Goal: Task Accomplishment & Management: Manage account settings

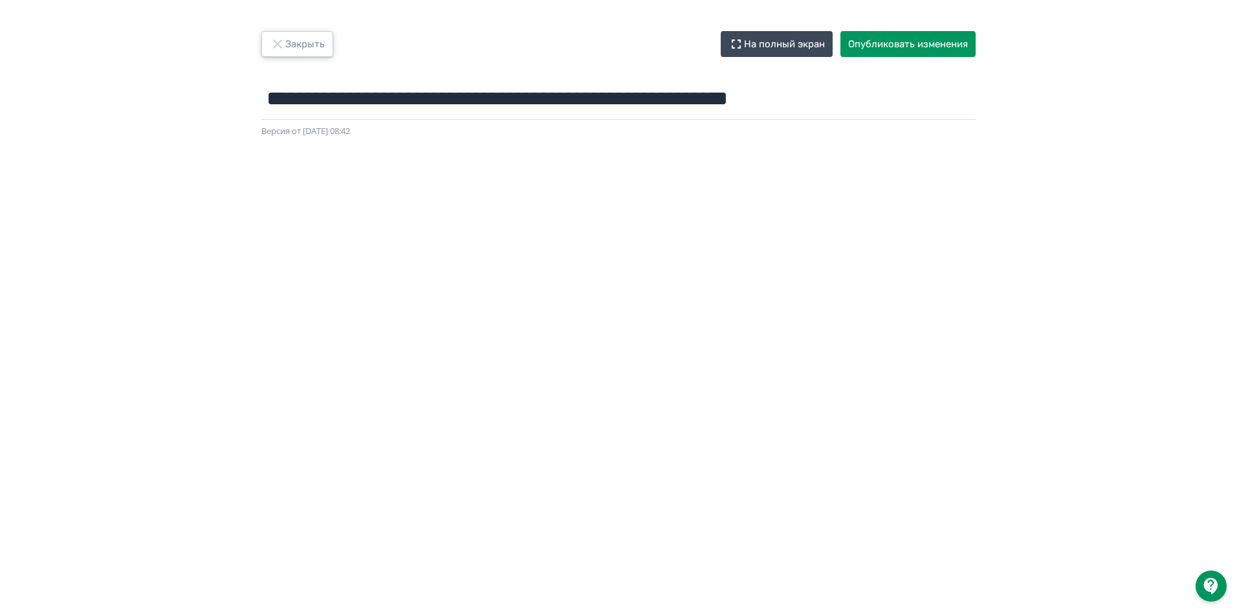
click at [329, 49] on button "Закрыть" at bounding box center [297, 44] width 72 height 26
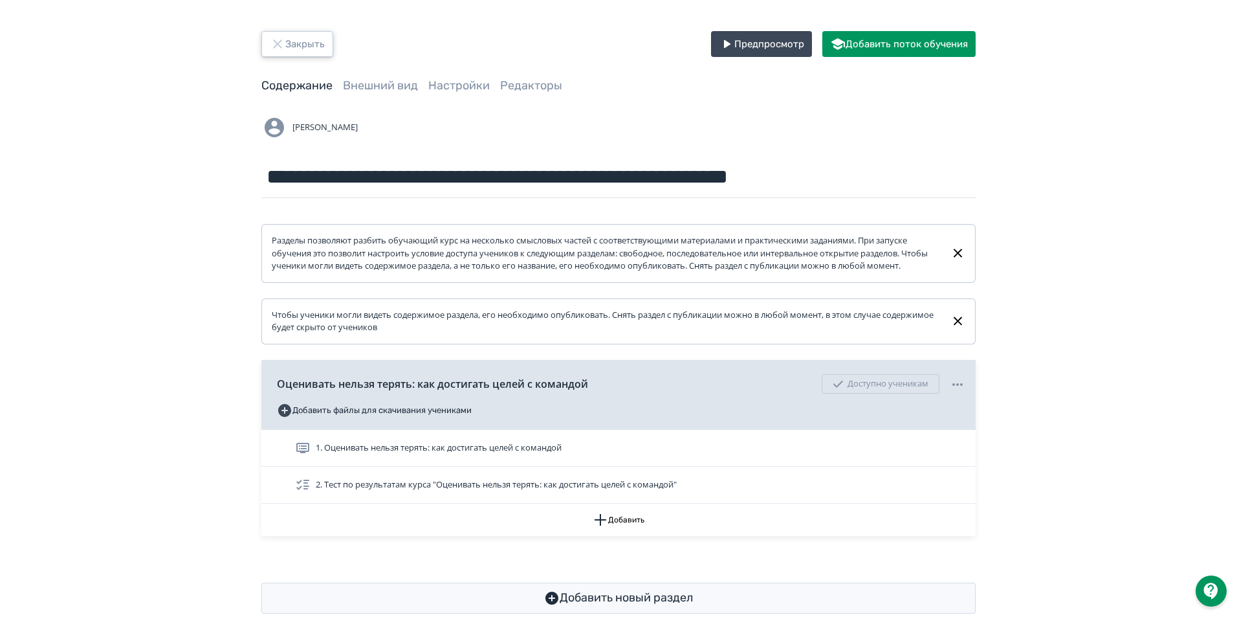
click at [294, 43] on button "Закрыть" at bounding box center [297, 44] width 72 height 26
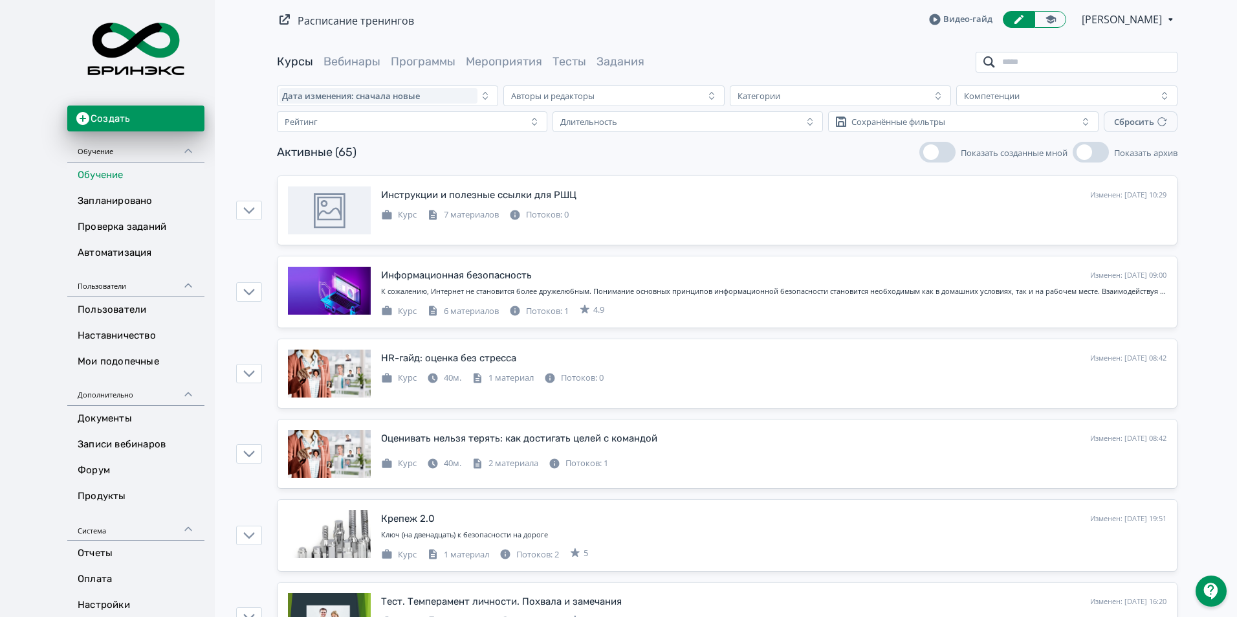
click at [1128, 66] on input "search" at bounding box center [1077, 62] width 202 height 21
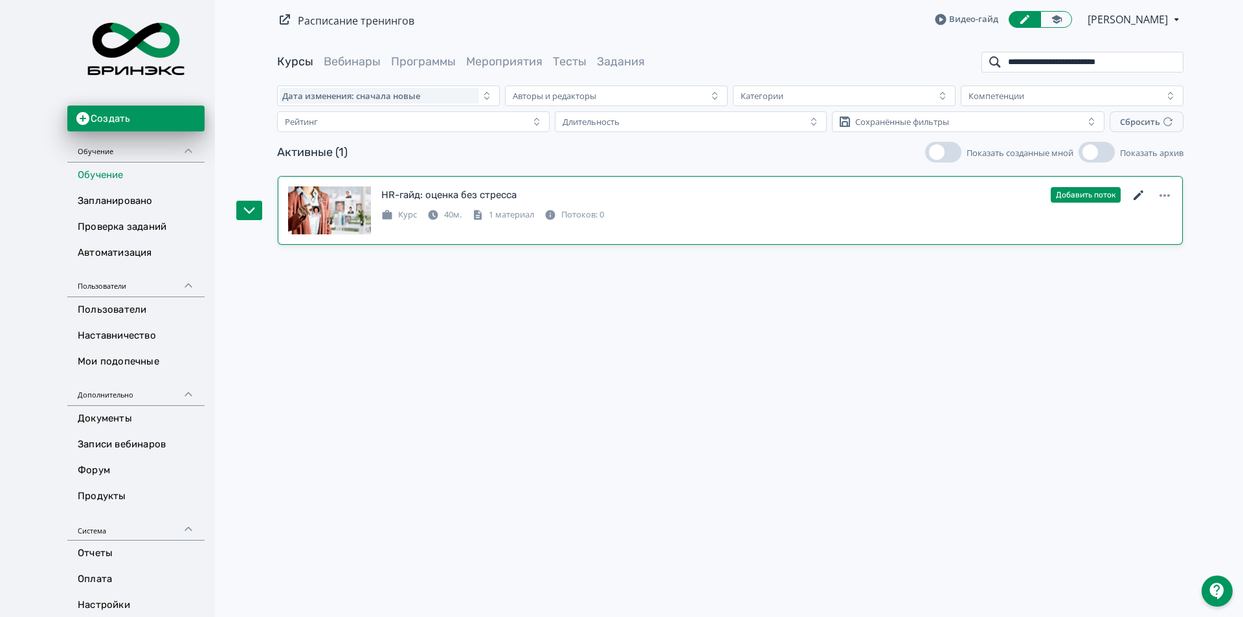
type input "**********"
click at [1138, 197] on icon at bounding box center [1139, 196] width 16 height 16
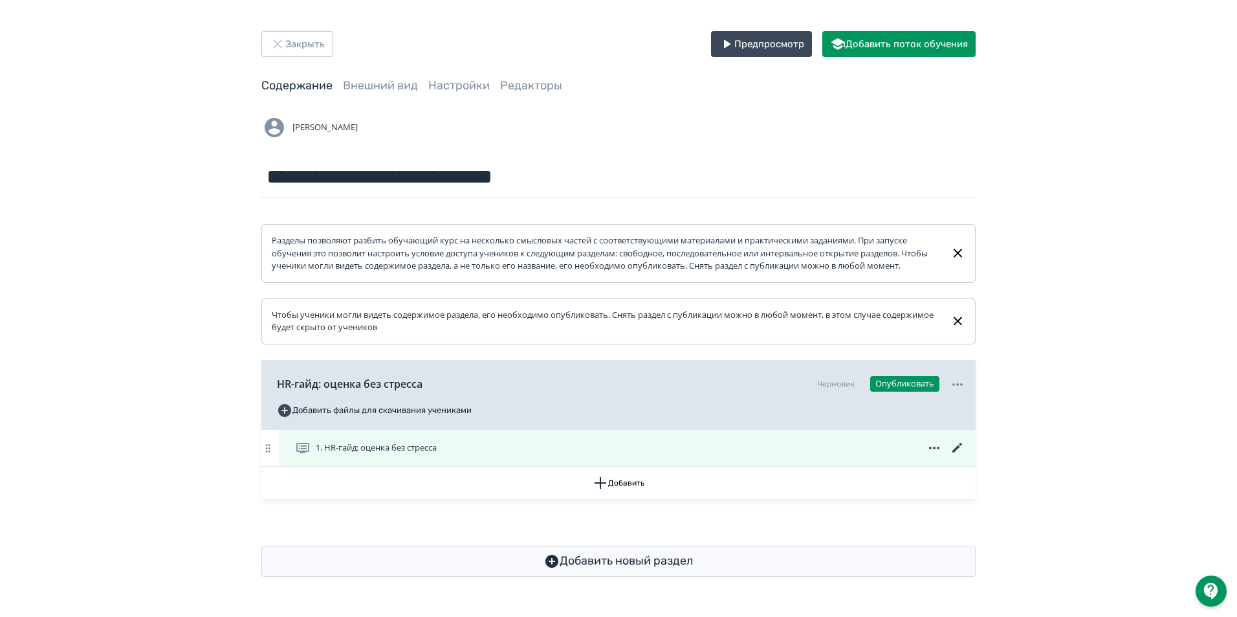
scroll to position [3, 0]
click at [957, 452] on icon at bounding box center [958, 448] width 10 height 10
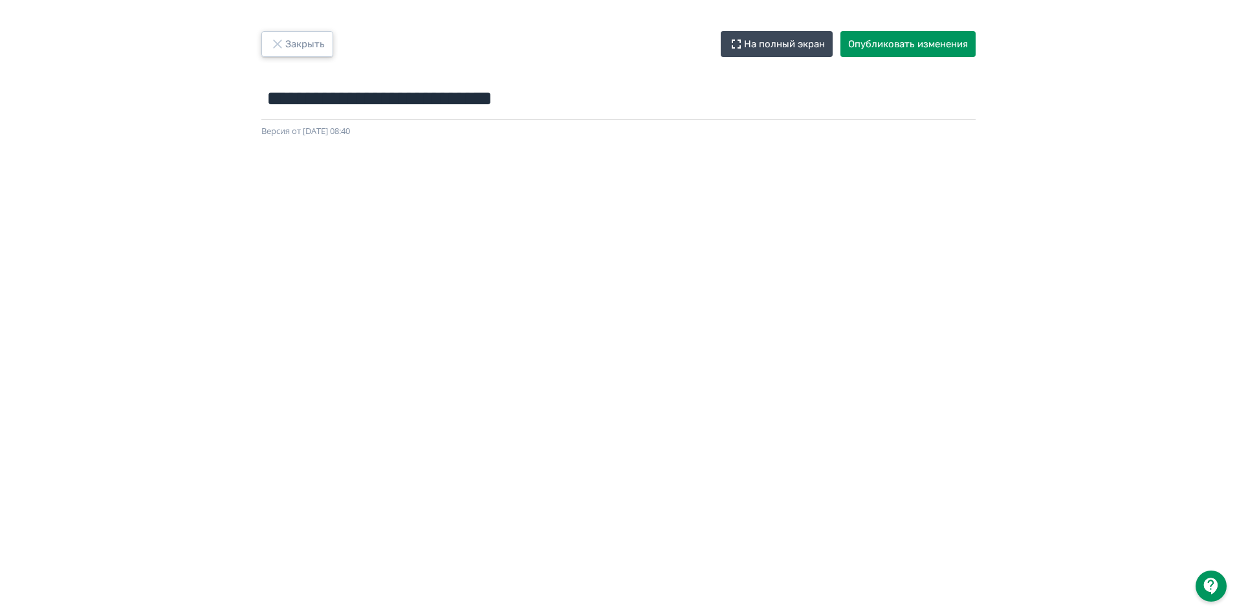
click at [316, 39] on button "Закрыть" at bounding box center [297, 44] width 72 height 26
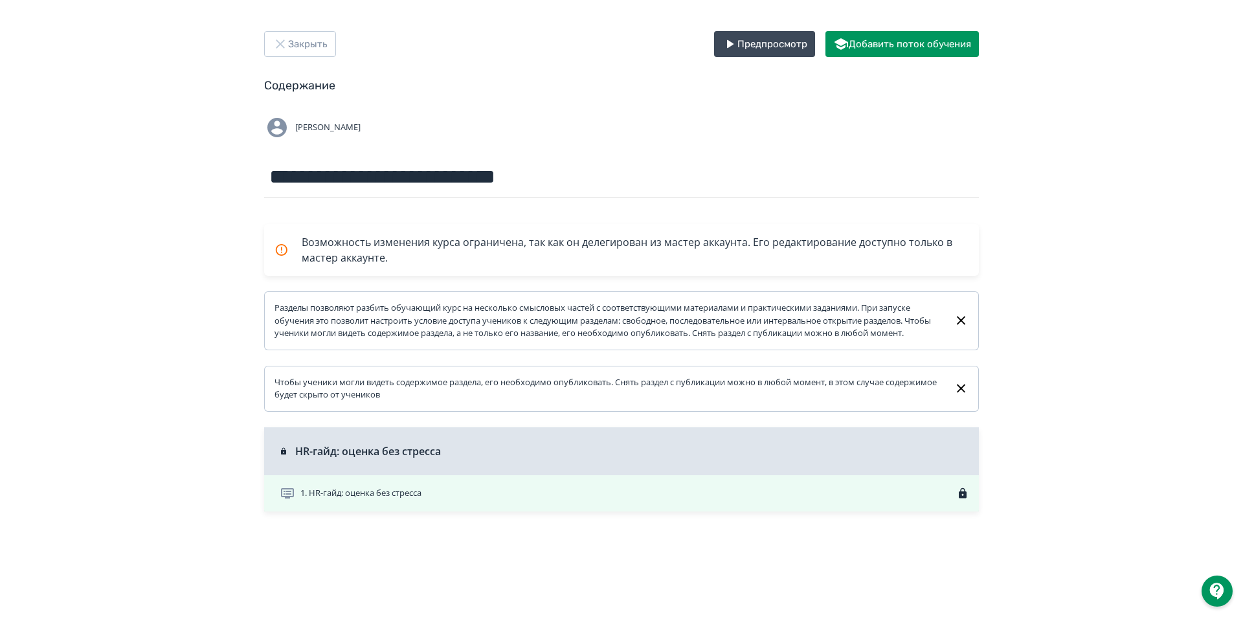
click at [489, 501] on div "1. HR-гайд: оценка без стресса" at bounding box center [624, 493] width 689 height 16
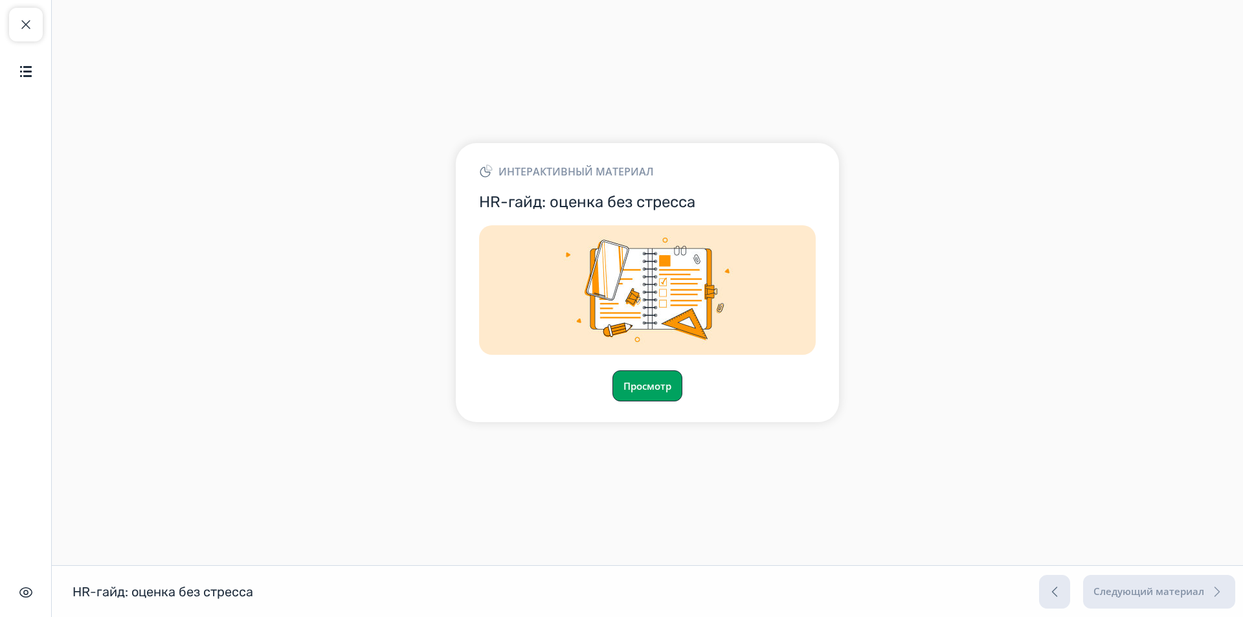
click at [648, 394] on button "Просмотр" at bounding box center [647, 385] width 70 height 31
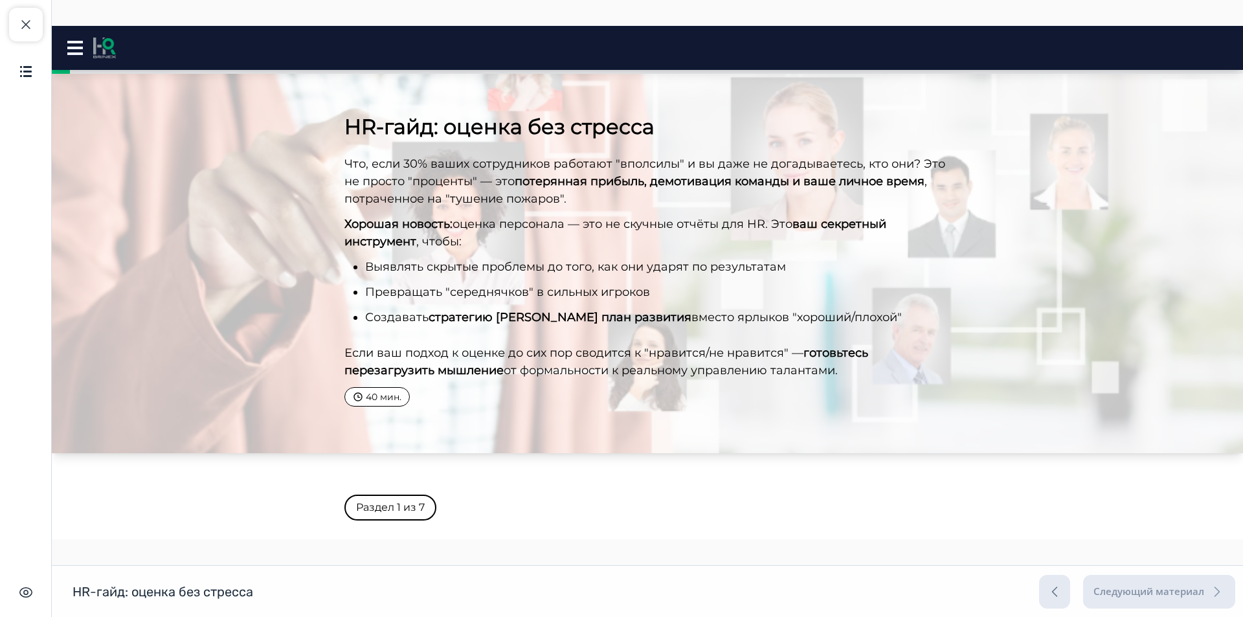
scroll to position [259, 0]
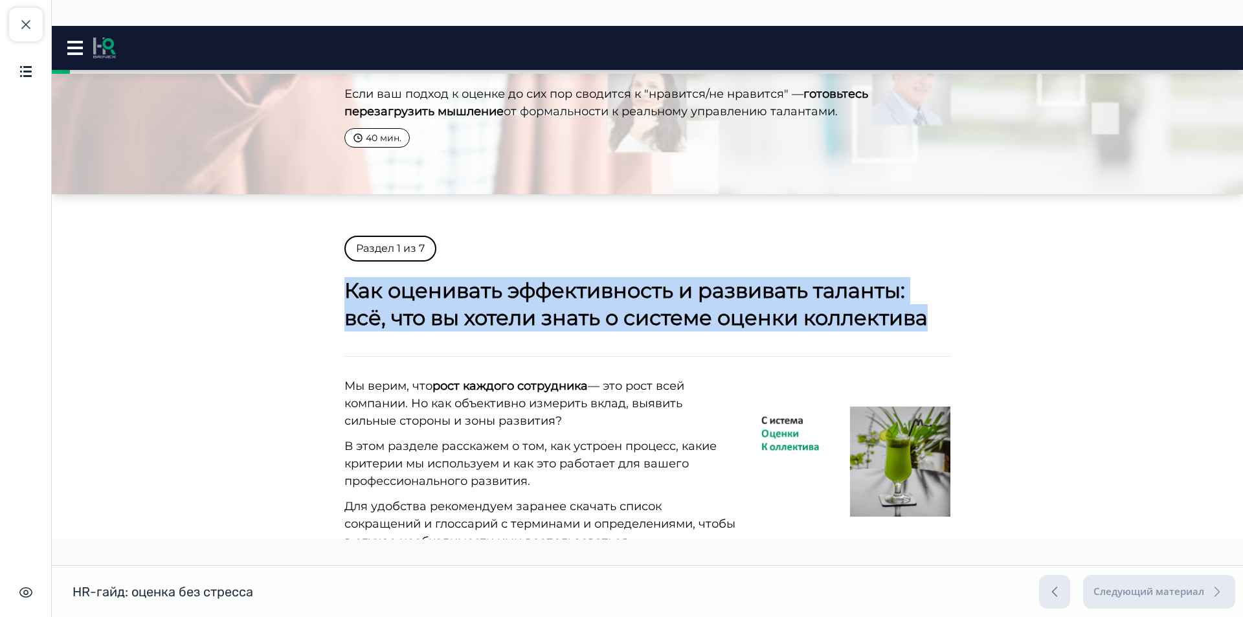
drag, startPoint x: 344, startPoint y: 293, endPoint x: 925, endPoint y: 341, distance: 582.6
click at [943, 320] on h2 "Как оценивать эффективность и развивать таланты: всё, что вы хотели знать о сис…" at bounding box center [647, 304] width 606 height 54
copy h2 "Как оценивать эффективность и развивать таланты: всё, что вы хотели знать о сис…"
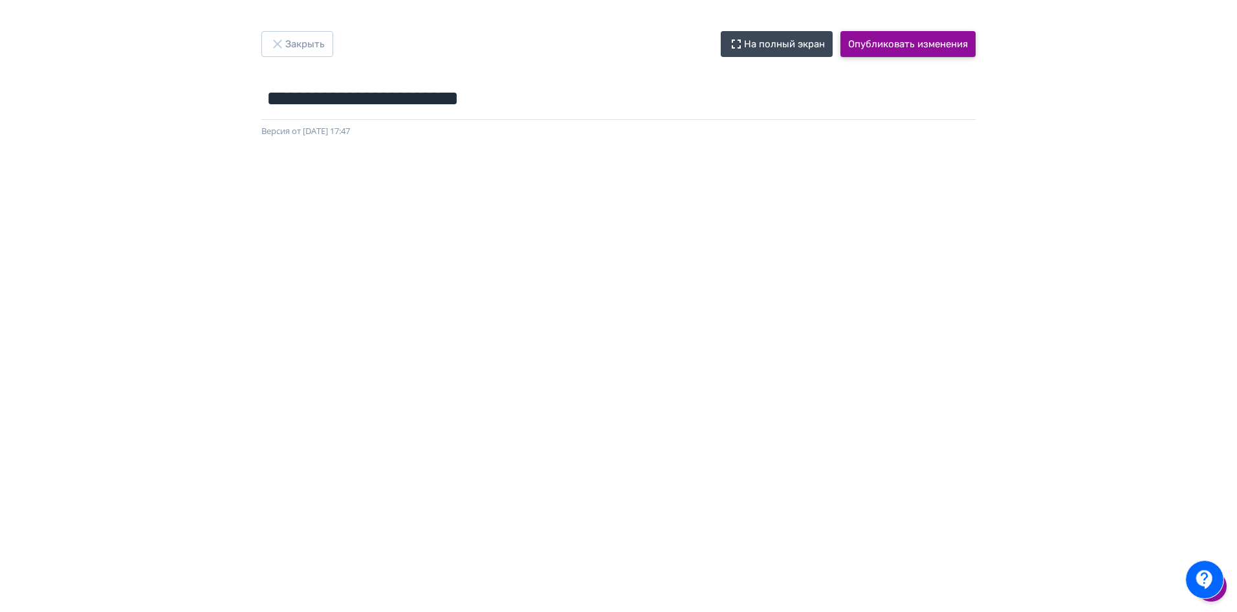
click at [908, 44] on button "Опубликовать изменения" at bounding box center [908, 44] width 135 height 26
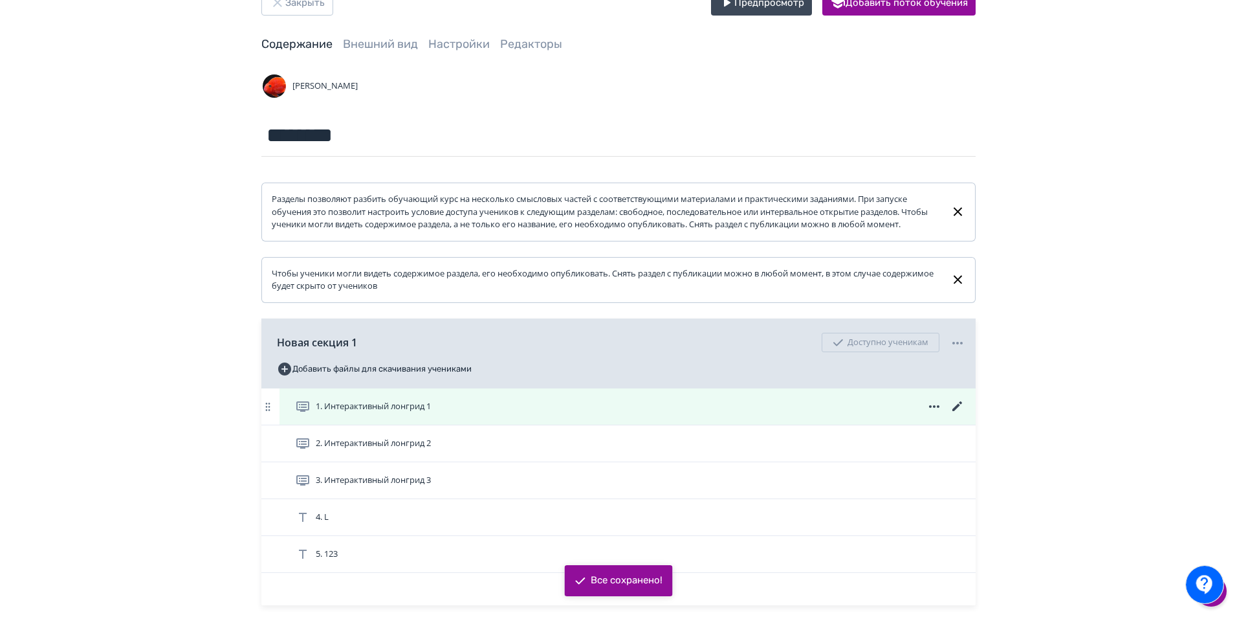
scroll to position [65, 0]
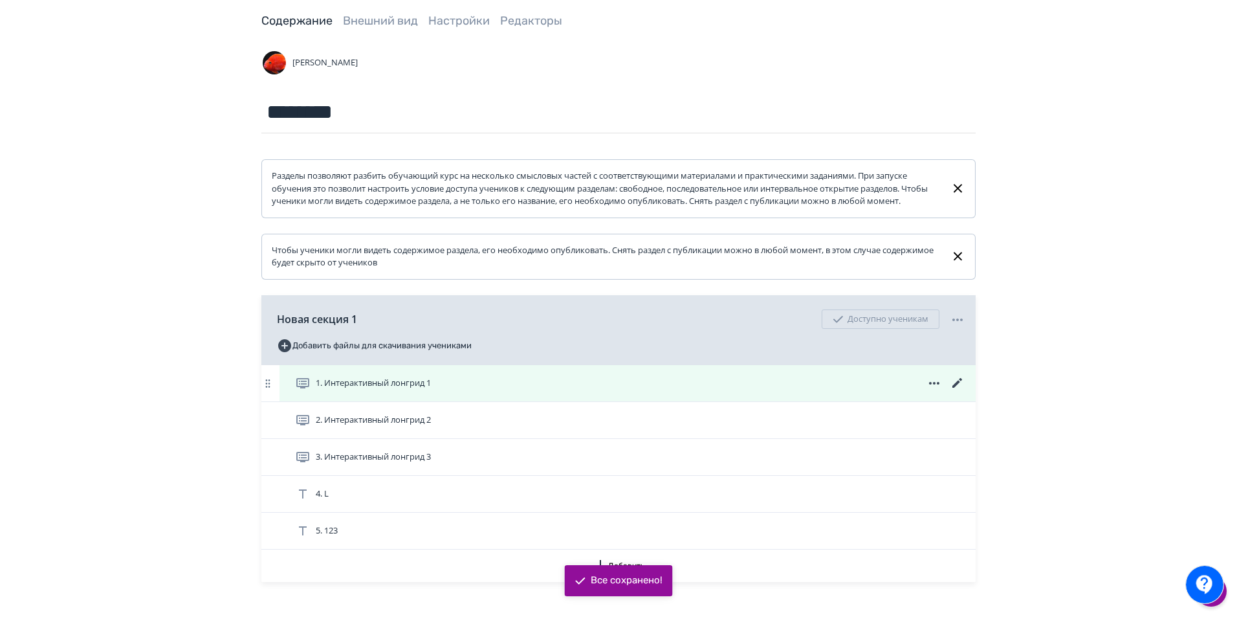
click at [959, 390] on icon at bounding box center [958, 383] width 16 height 16
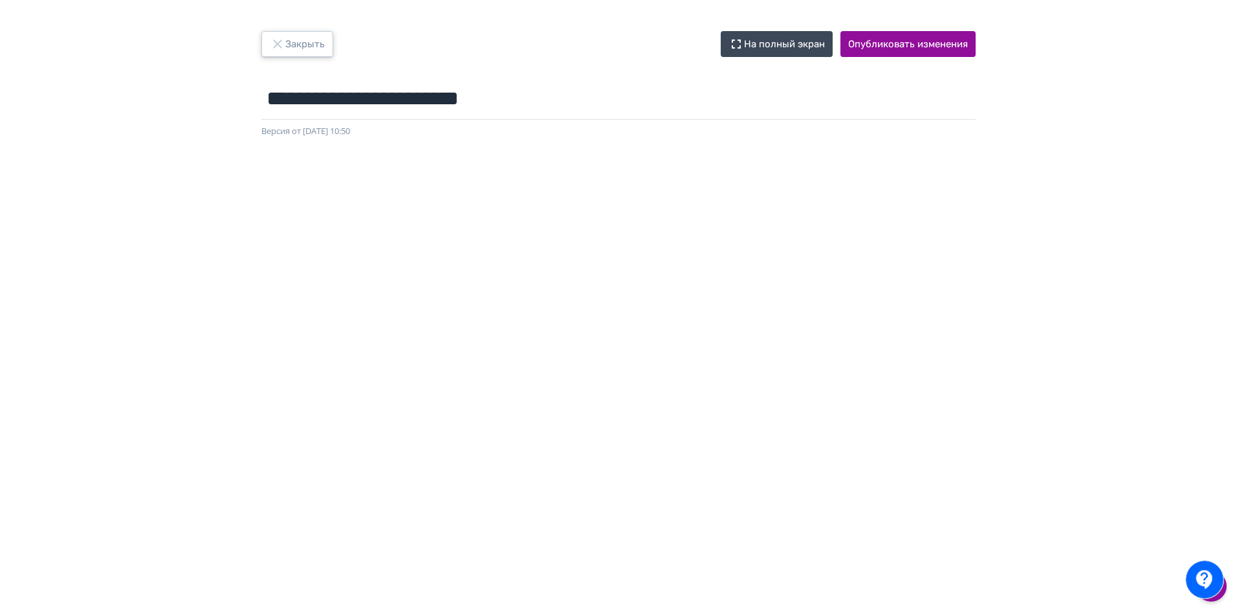
click at [304, 42] on button "Закрыть" at bounding box center [297, 44] width 72 height 26
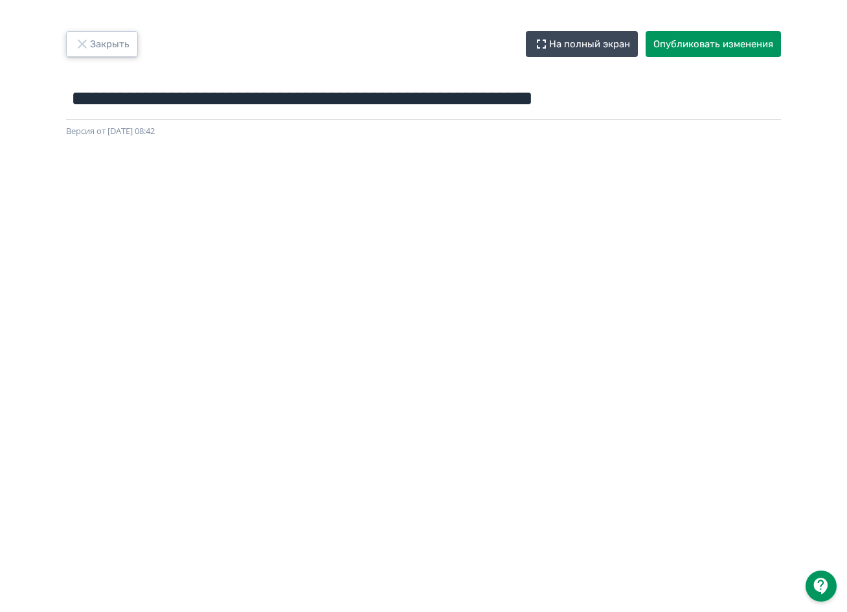
click at [114, 52] on button "Закрыть" at bounding box center [102, 44] width 72 height 26
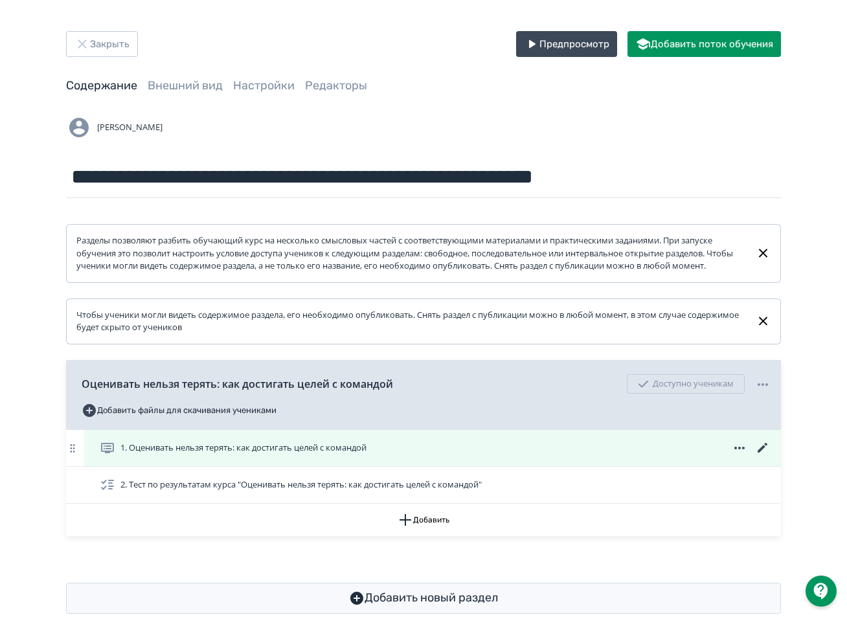
click at [765, 456] on icon at bounding box center [763, 448] width 16 height 16
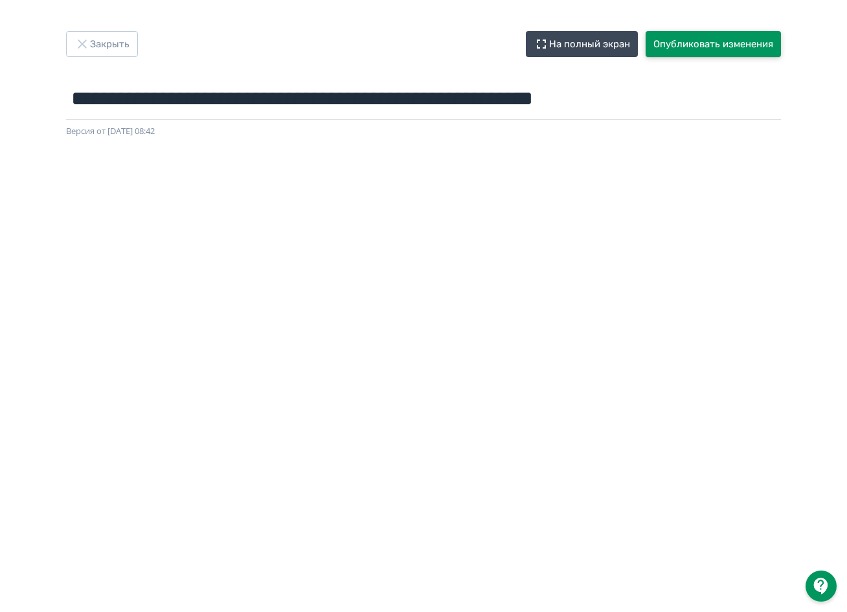
click at [711, 41] on button "Опубликовать изменения" at bounding box center [712, 44] width 135 height 26
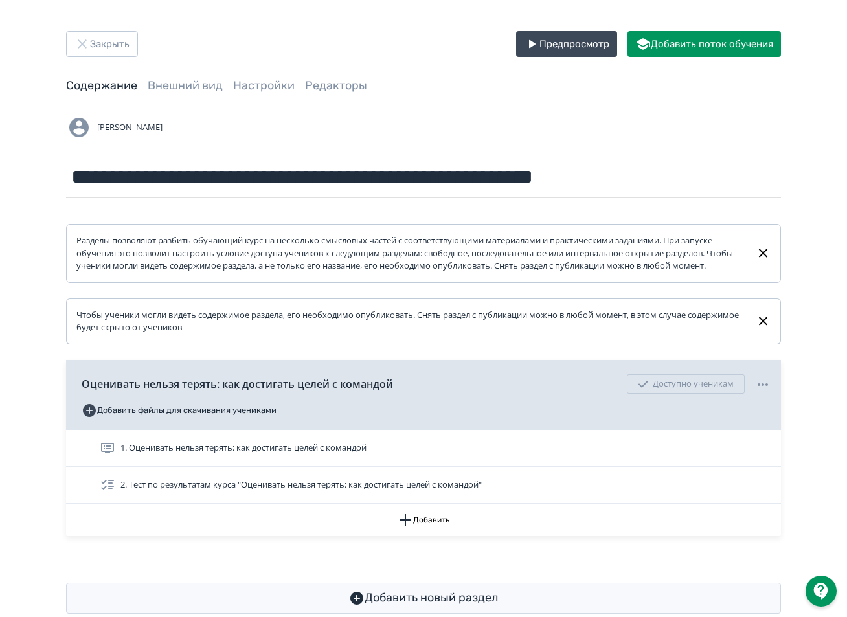
click at [487, 456] on div "1. Оценивать нельзя терять: как достигать целей с командой" at bounding box center [435, 448] width 670 height 16
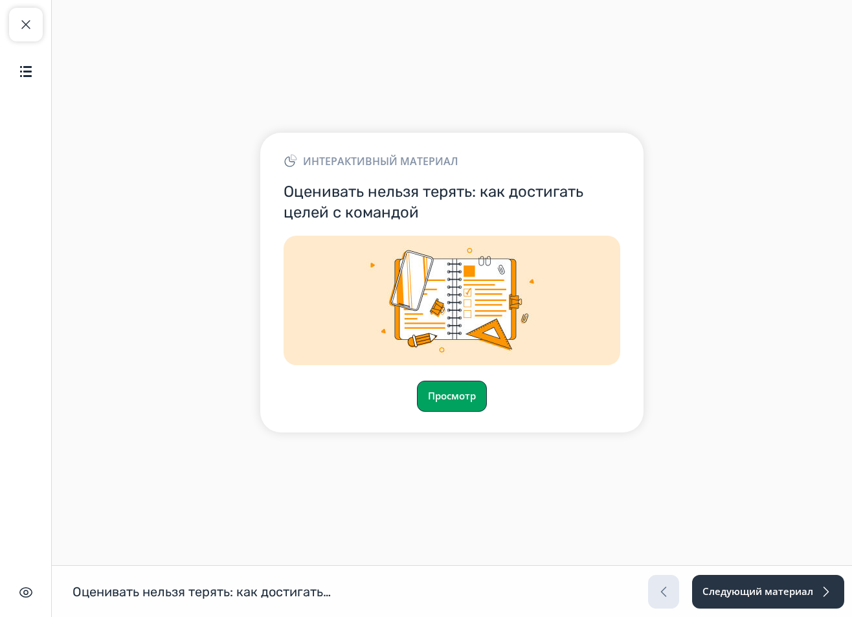
click at [464, 401] on button "Просмотр" at bounding box center [452, 396] width 70 height 31
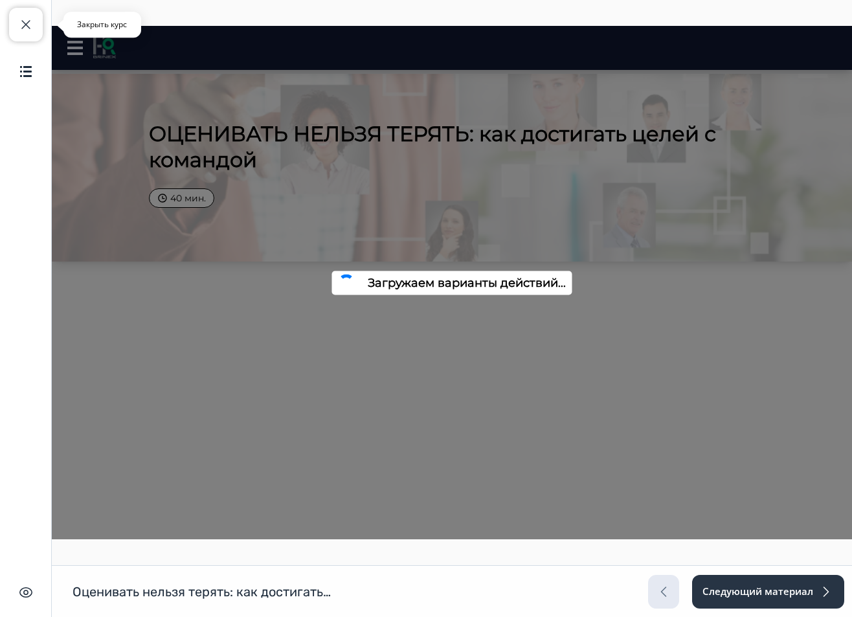
click at [26, 23] on span "button" at bounding box center [26, 25] width 16 height 16
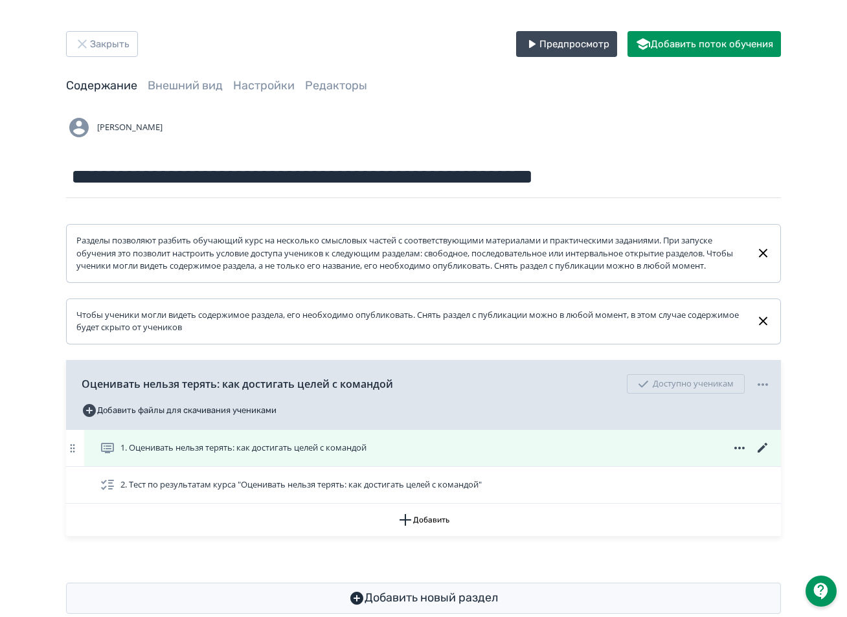
click at [577, 466] on div "1. Оценивать нельзя терять: как достигать целей с командой" at bounding box center [432, 448] width 696 height 36
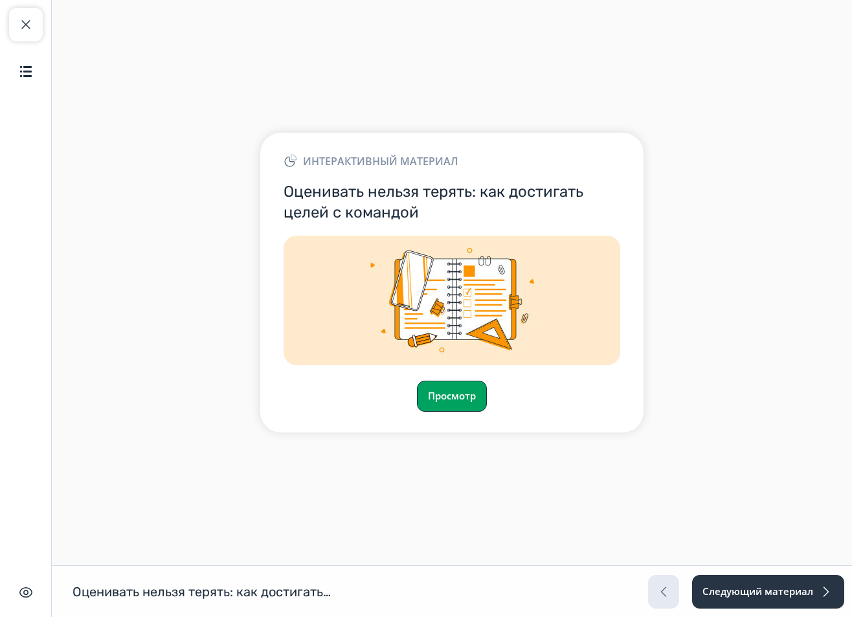
click at [465, 397] on button "Просмотр" at bounding box center [452, 396] width 70 height 31
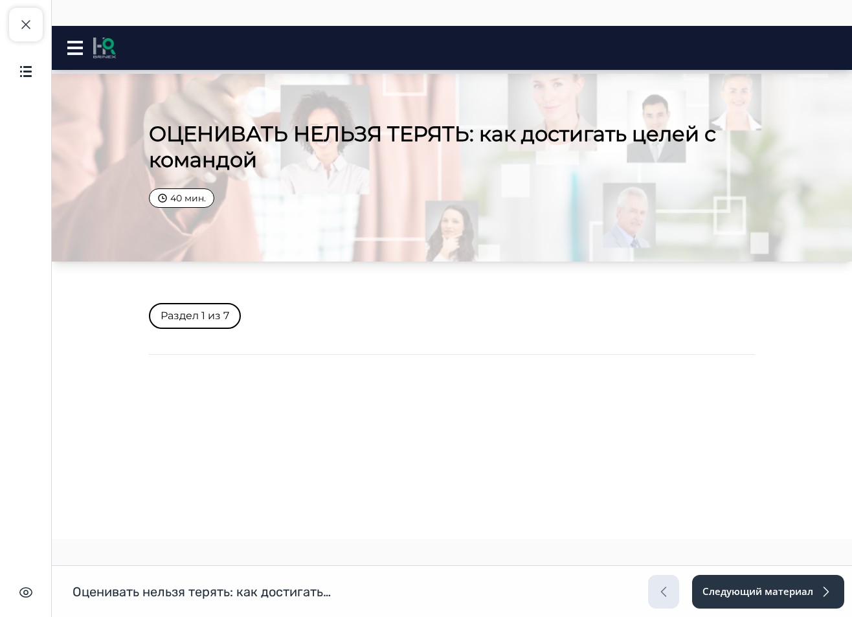
click at [64, 54] on div "ОЦЕНИВАТЬ НЕЛЬЗЯ ТЕРЯТЬ: как достигать целей с командой Close panel 0% пройдено…" at bounding box center [452, 48] width 800 height 21
click at [74, 45] on icon at bounding box center [75, 48] width 16 height 14
click at [74, 46] on icon at bounding box center [75, 48] width 16 height 14
click at [220, 313] on p "Раздел 1 из 7" at bounding box center [195, 316] width 92 height 26
click at [27, 42] on div "Закрыть курс Содержание" at bounding box center [26, 48] width 34 height 80
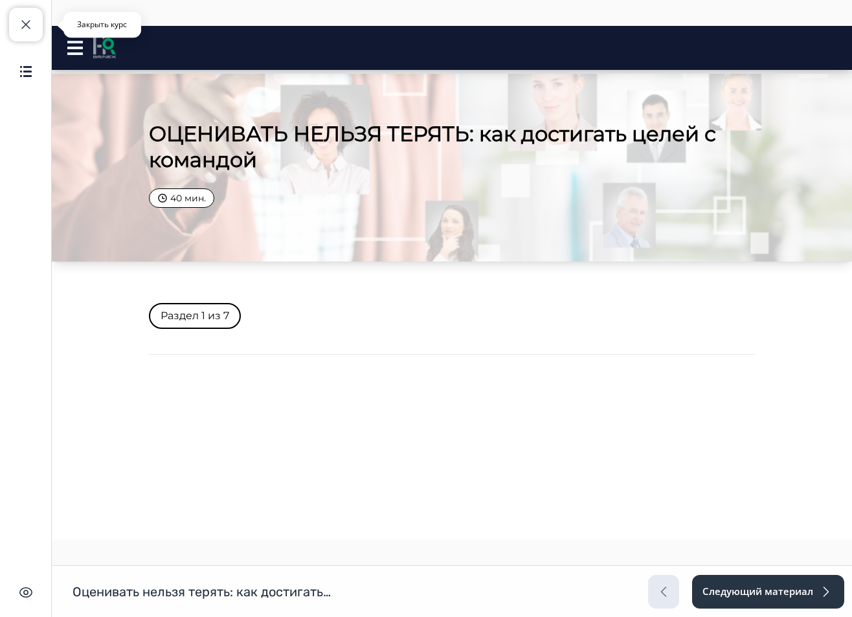
click at [32, 27] on span "button" at bounding box center [26, 25] width 16 height 16
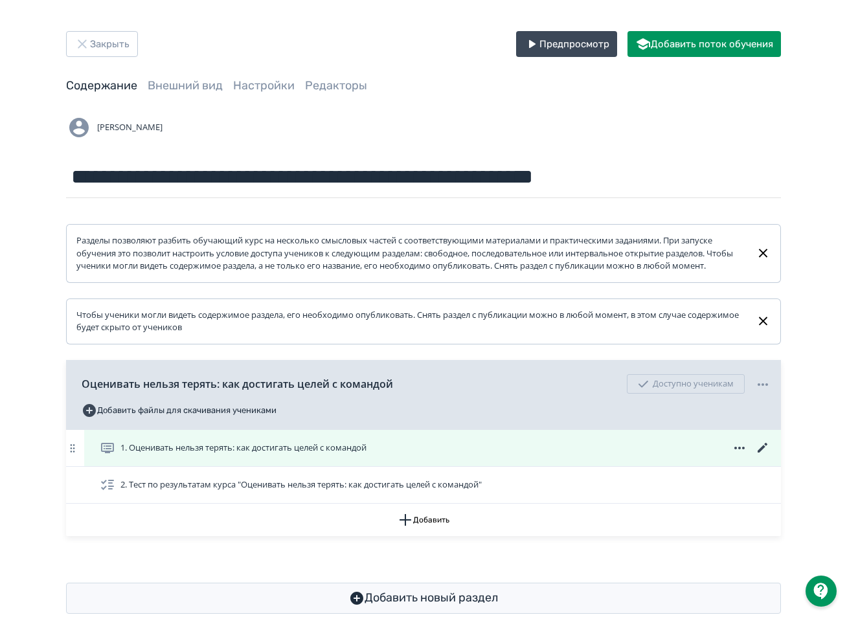
click at [761, 452] on icon at bounding box center [762, 448] width 10 height 10
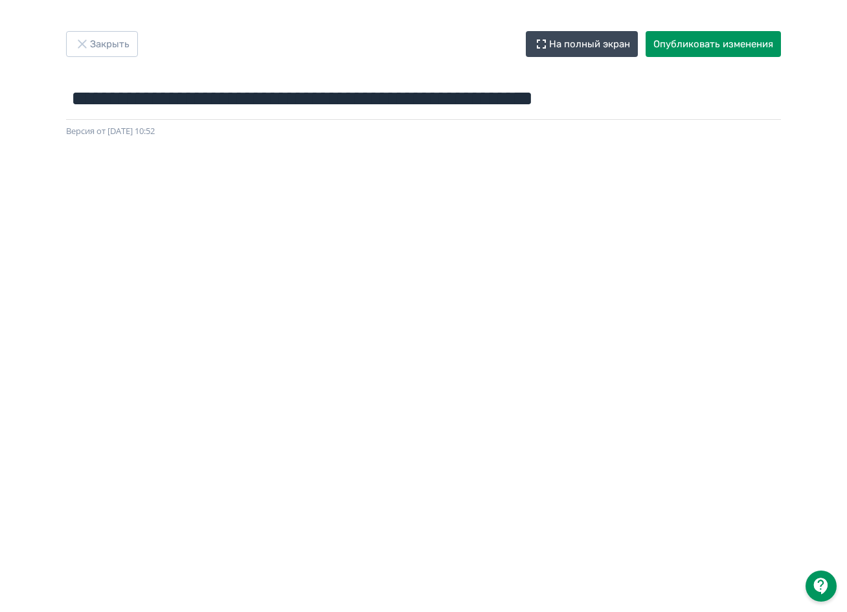
click at [408, 25] on div "**********" at bounding box center [423, 306] width 847 height 612
click at [734, 38] on button "Опубликовать изменения" at bounding box center [712, 44] width 135 height 26
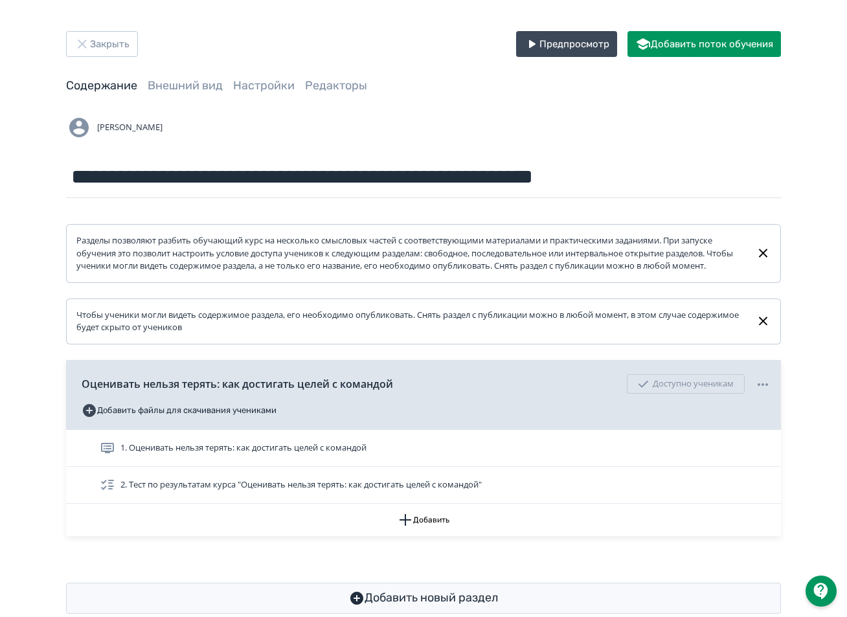
click at [506, 456] on div "1. Оценивать нельзя терять: как достигать целей с командой" at bounding box center [435, 448] width 670 height 16
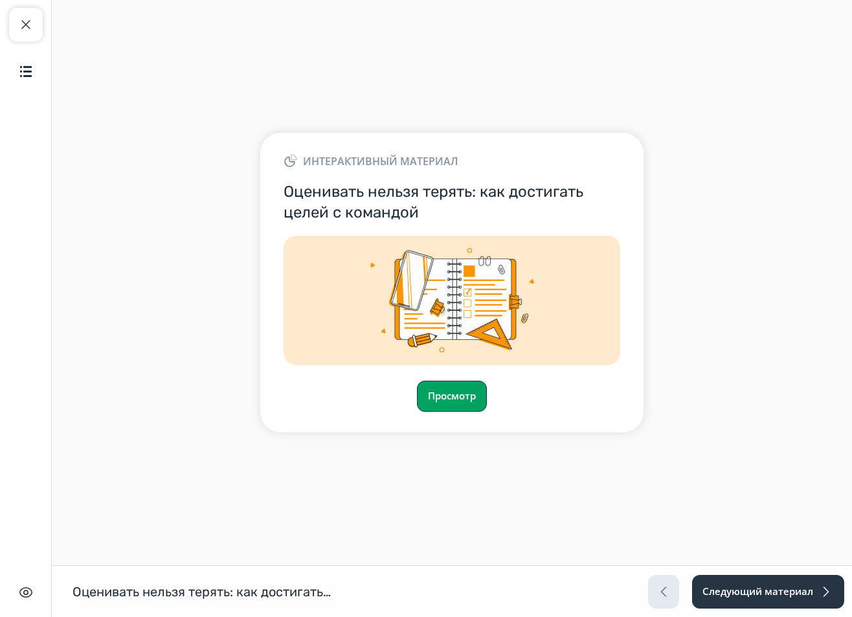
click at [462, 397] on button "Просмотр" at bounding box center [452, 396] width 70 height 31
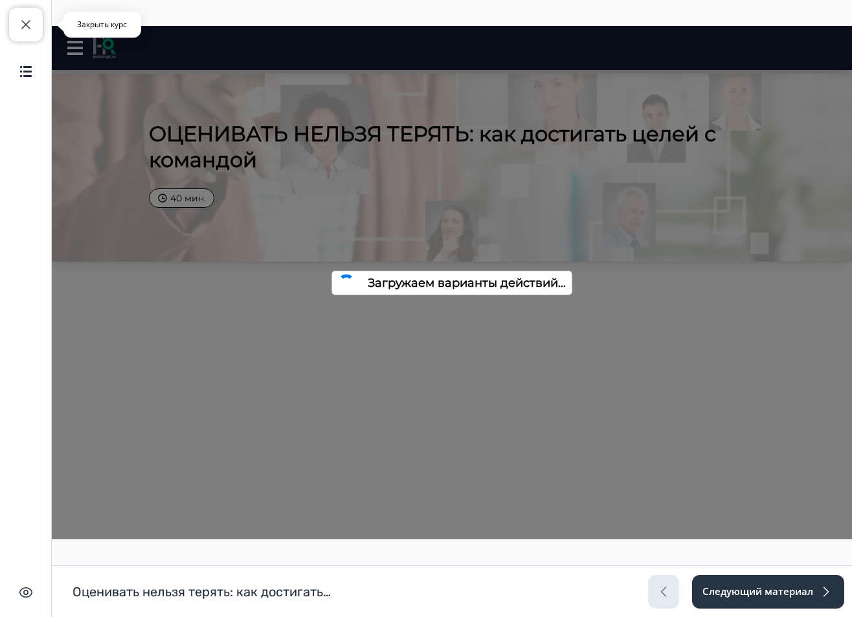
click at [32, 27] on span "button" at bounding box center [26, 25] width 16 height 16
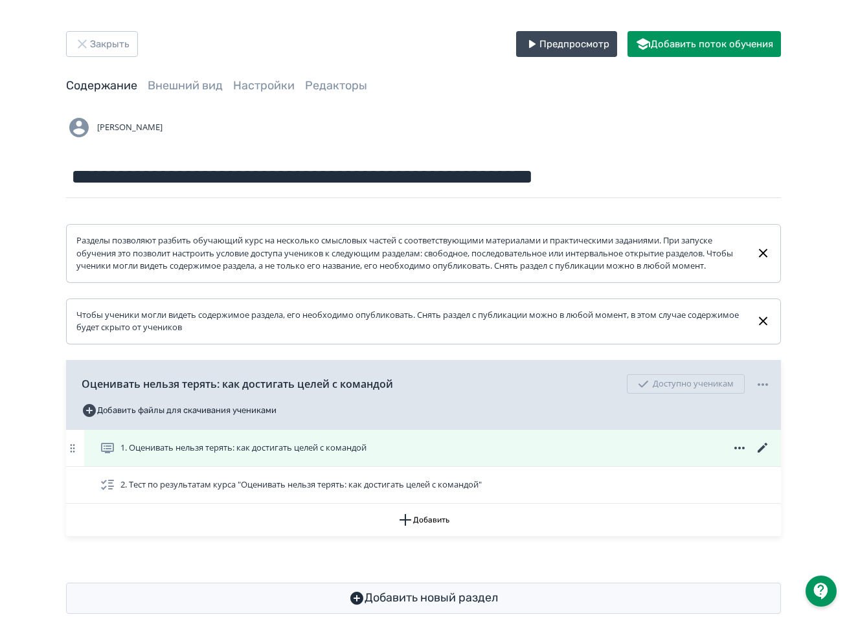
click at [632, 456] on div "1. Оценивать нельзя терять: как достигать целей с командой" at bounding box center [435, 448] width 670 height 16
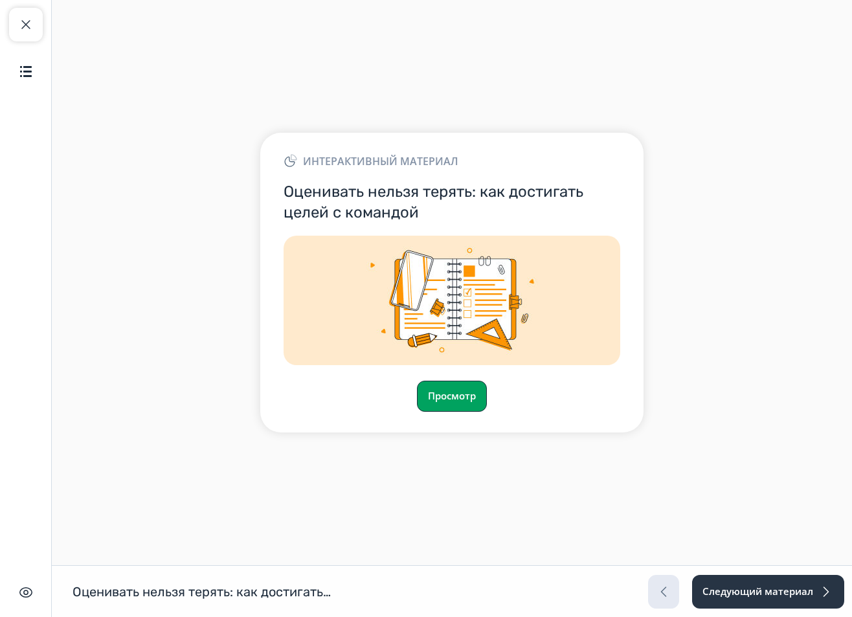
click at [446, 397] on button "Просмотр" at bounding box center [452, 396] width 70 height 31
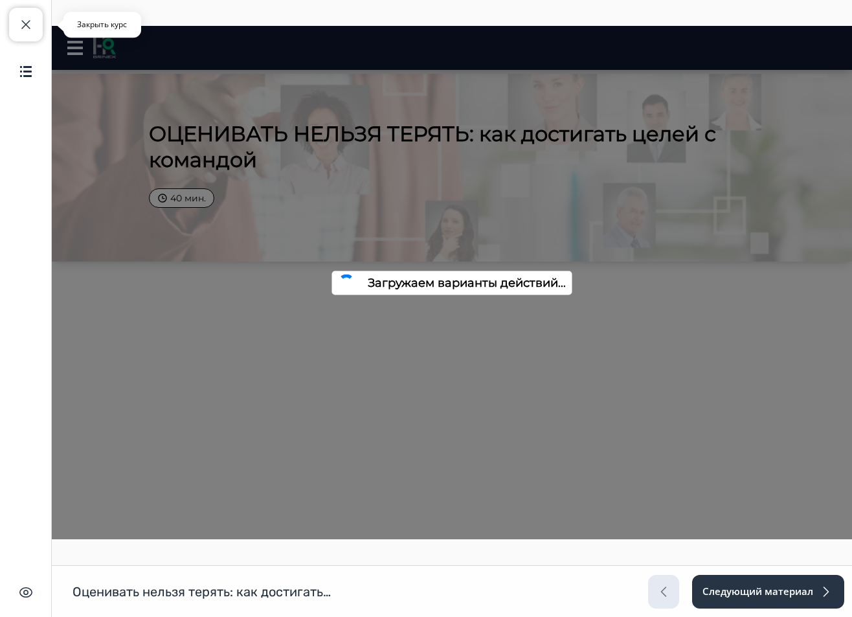
click at [38, 20] on button "Закрыть курс" at bounding box center [26, 25] width 34 height 34
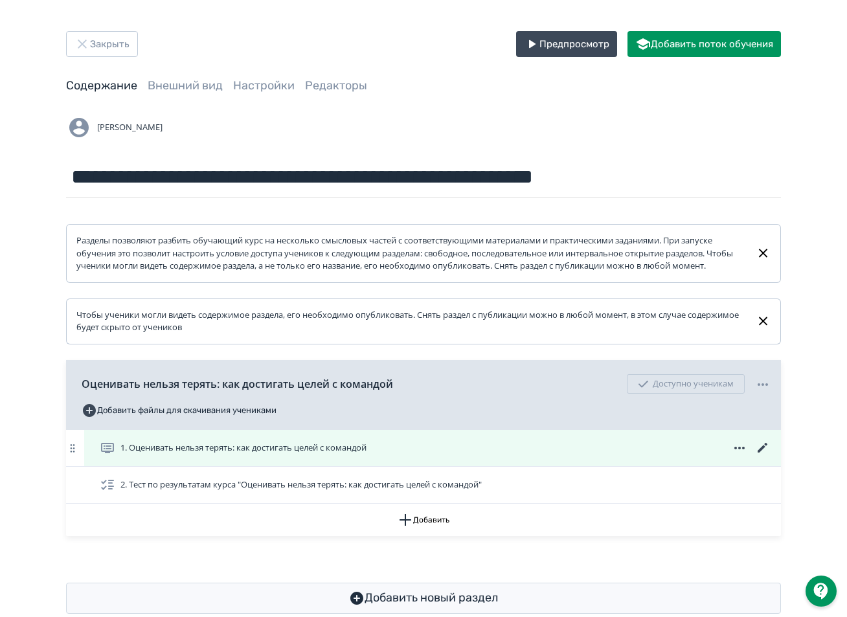
click at [759, 456] on icon at bounding box center [763, 448] width 16 height 16
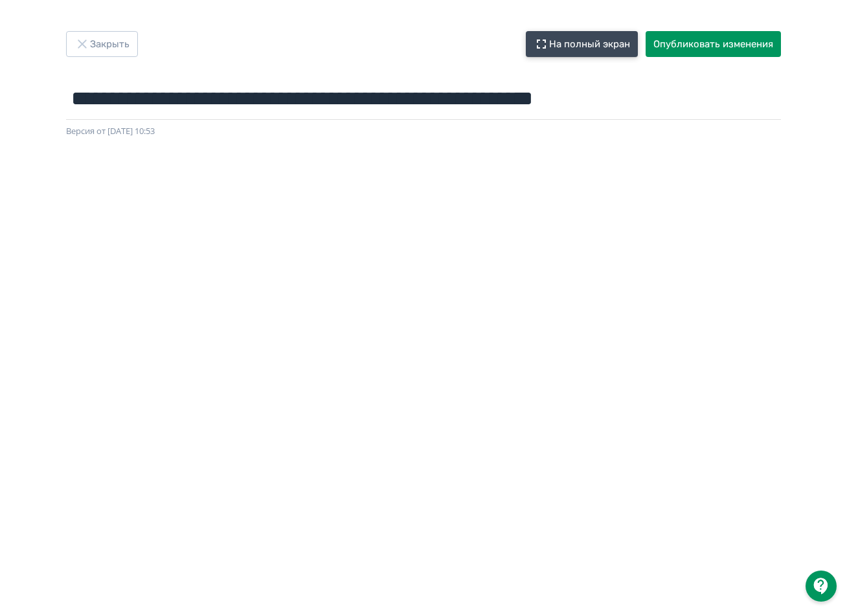
click at [555, 43] on button "На полный экран" at bounding box center [582, 44] width 112 height 26
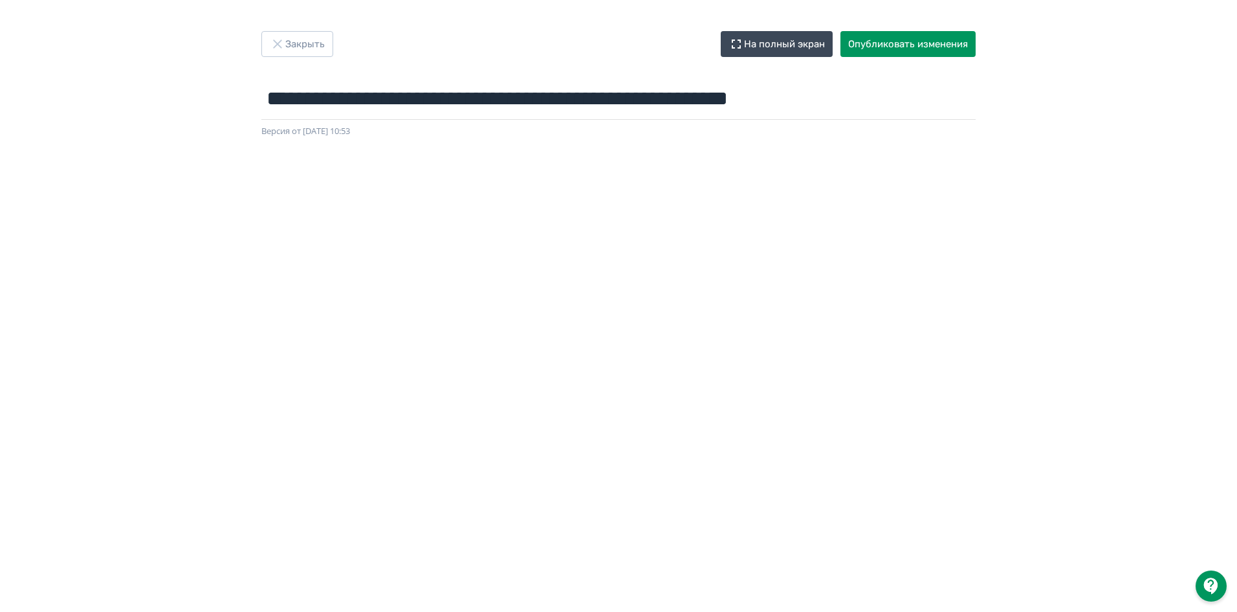
click at [846, 100] on div "**********" at bounding box center [618, 305] width 1237 height 549
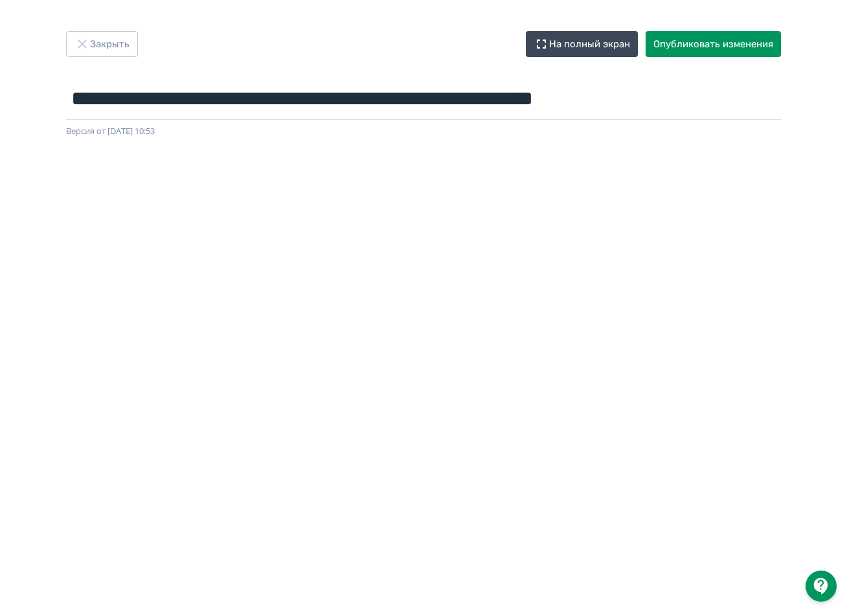
click at [1, 63] on div "**********" at bounding box center [423, 305] width 847 height 549
drag, startPoint x: 85, startPoint y: 98, endPoint x: 709, endPoint y: 118, distance: 624.9
click at [709, 118] on input "**********" at bounding box center [423, 99] width 715 height 42
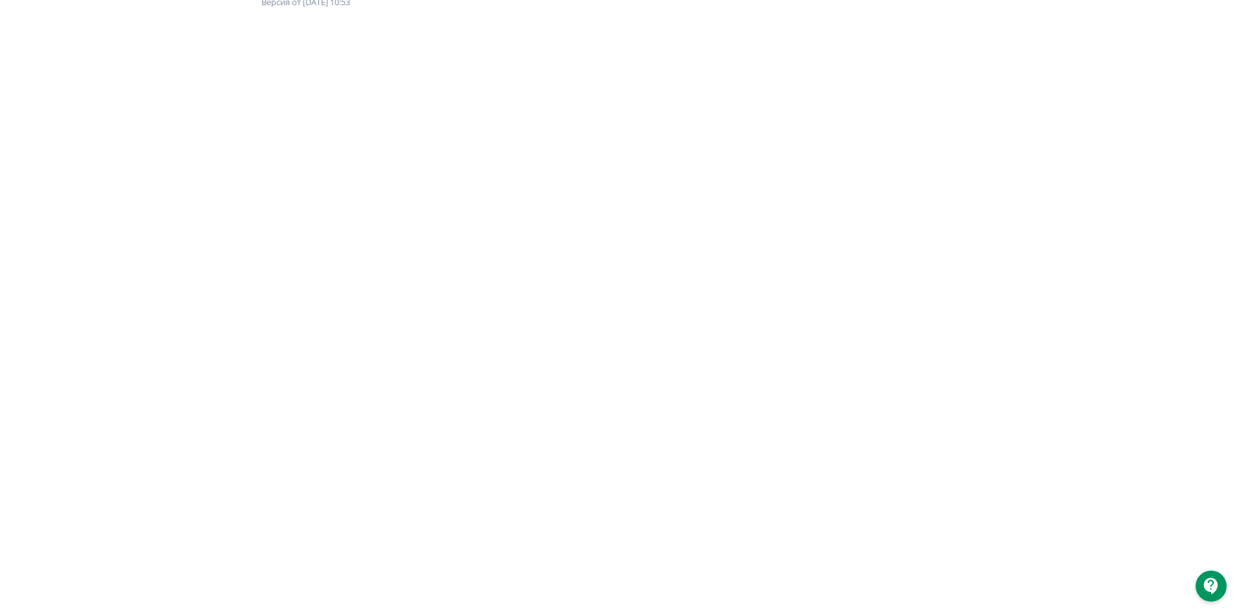
scroll to position [129, 0]
click at [22, 94] on div at bounding box center [618, 299] width 1237 height 582
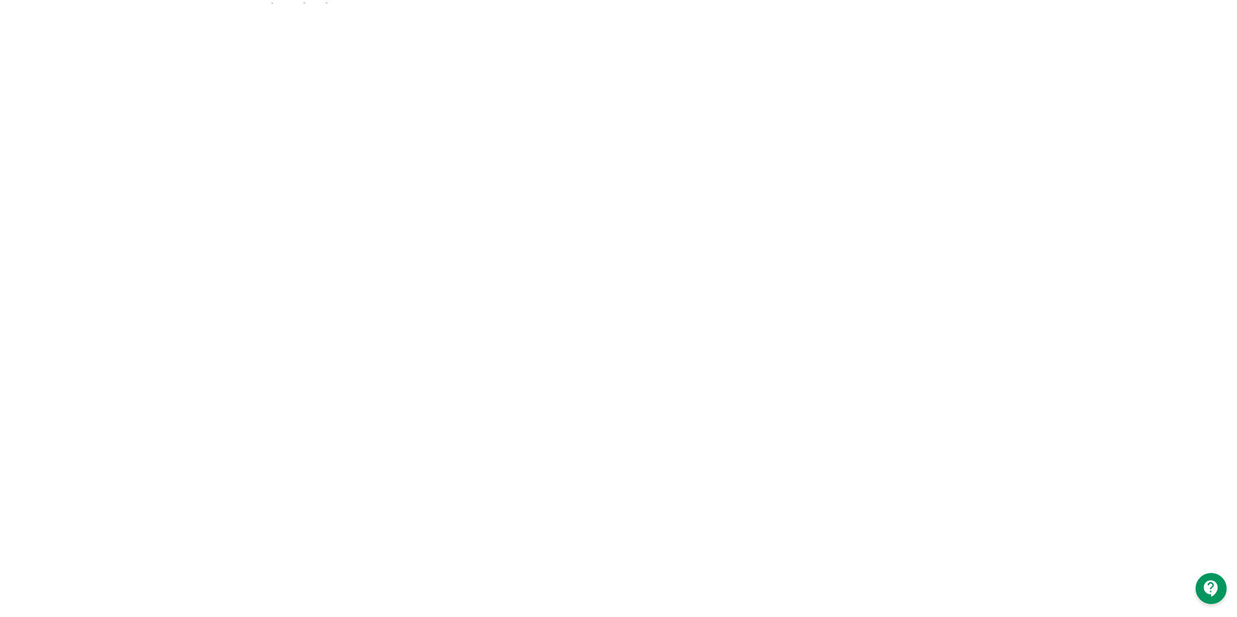
scroll to position [0, 0]
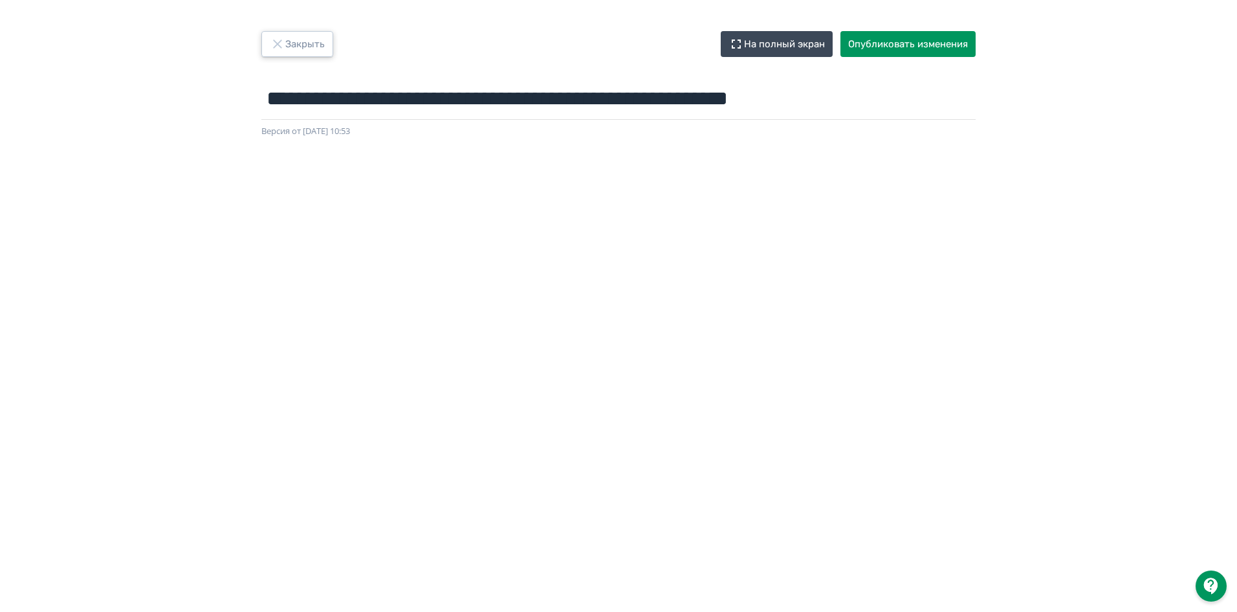
click at [286, 45] on button "Закрыть" at bounding box center [297, 44] width 72 height 26
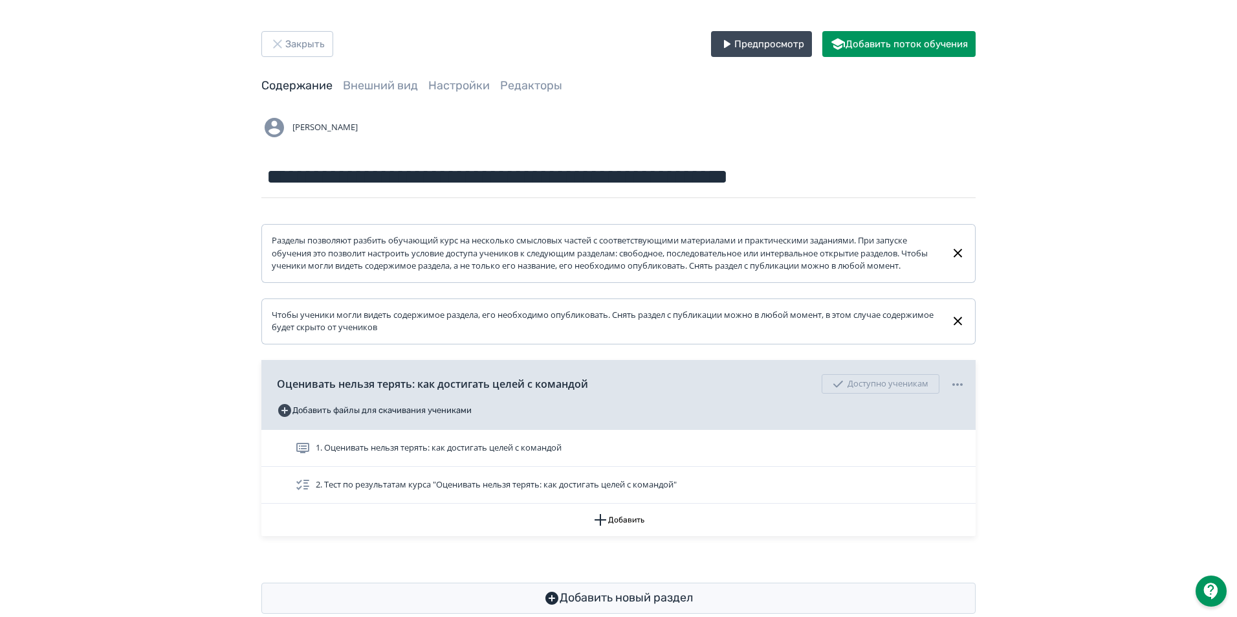
drag, startPoint x: 3, startPoint y: 184, endPoint x: 8, endPoint y: 181, distance: 6.7
click at [3, 183] on div "**********" at bounding box center [618, 322] width 1237 height 645
click at [1118, 233] on div "**********" at bounding box center [618, 322] width 1237 height 645
click at [309, 36] on button "Закрыть" at bounding box center [297, 44] width 72 height 26
